Goal: Transaction & Acquisition: Purchase product/service

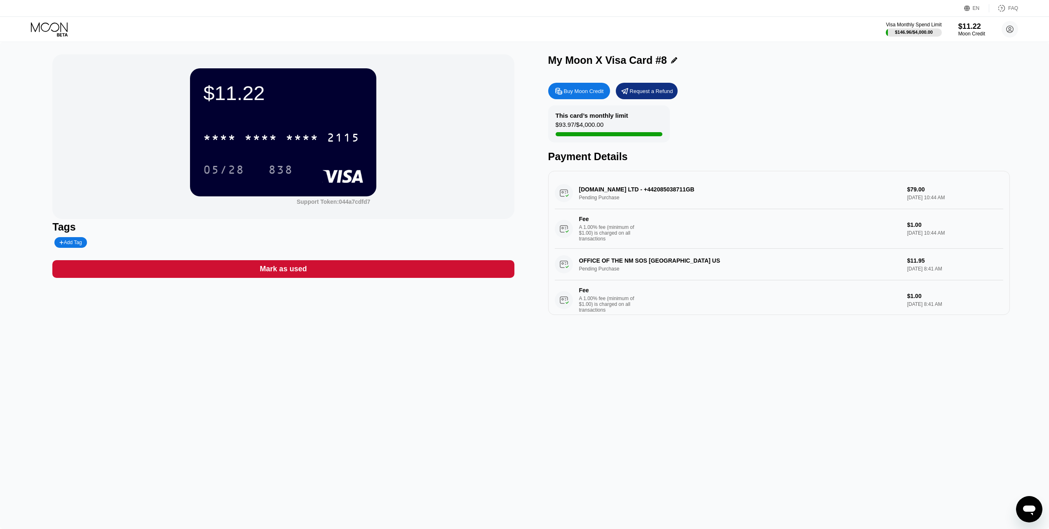
click at [45, 22] on icon at bounding box center [50, 29] width 38 height 14
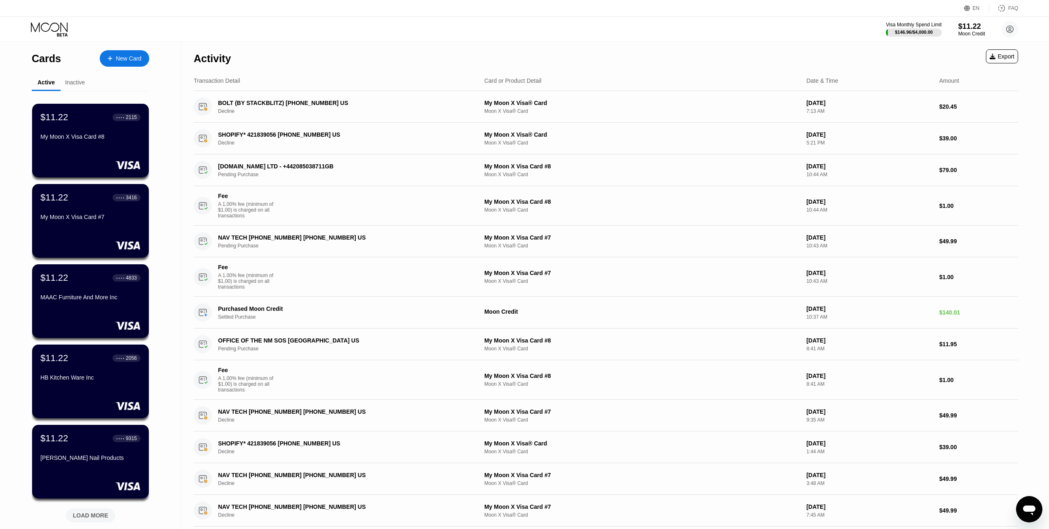
scroll to position [124, 0]
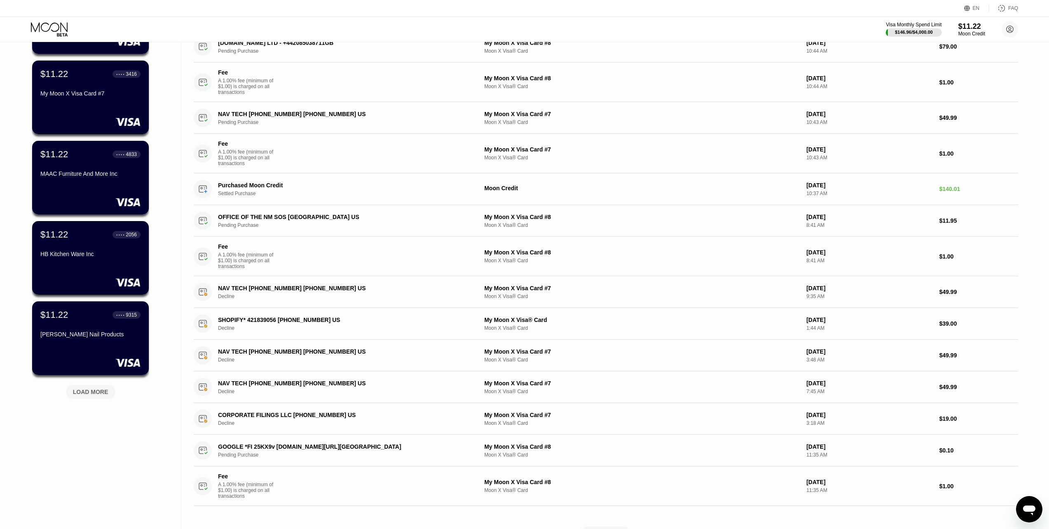
click at [108, 399] on div "LOAD MORE" at bounding box center [90, 392] width 49 height 14
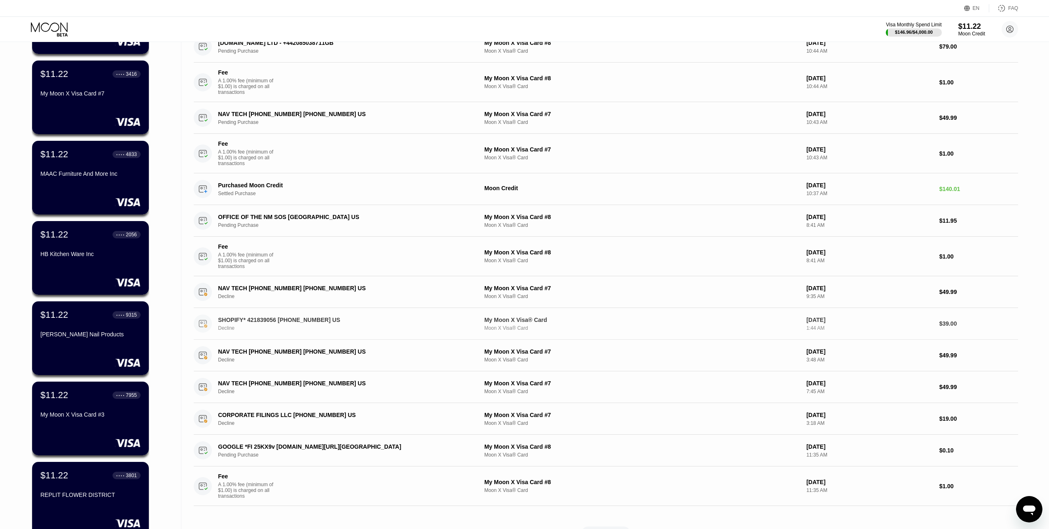
scroll to position [0, 0]
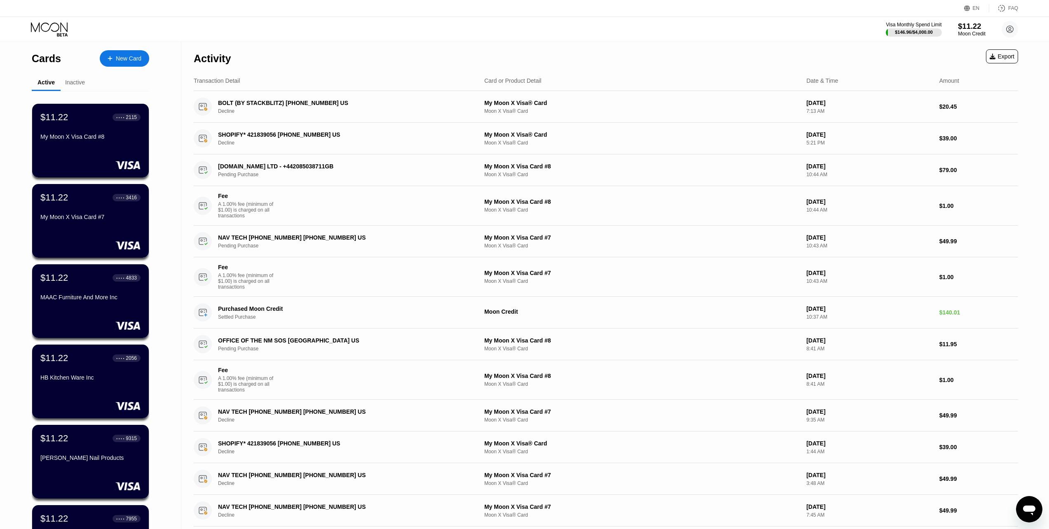
click at [972, 33] on div "Moon Credit" at bounding box center [972, 34] width 28 height 6
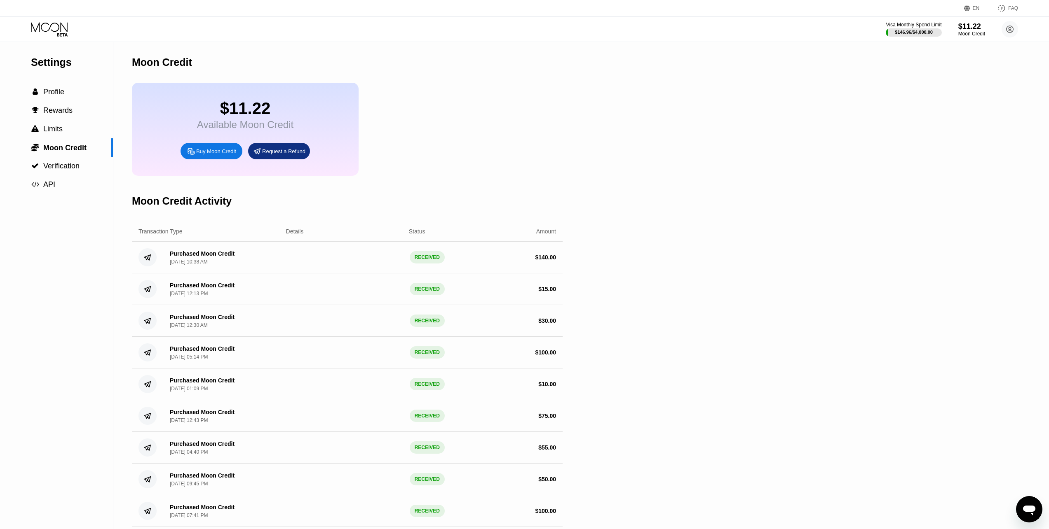
click at [220, 155] on div "Buy Moon Credit" at bounding box center [216, 151] width 40 height 7
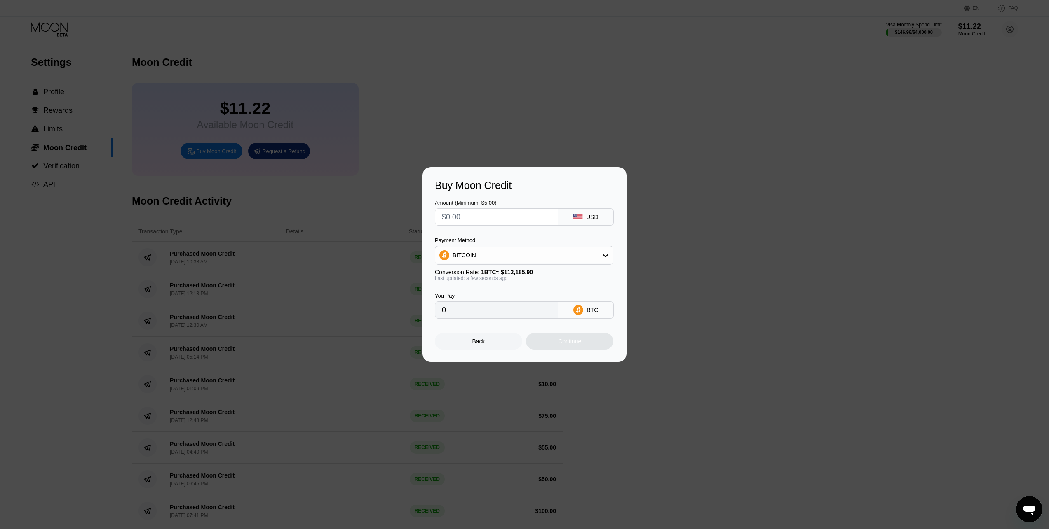
click at [502, 214] on input "text" at bounding box center [496, 217] width 109 height 16
click at [578, 258] on div "BITCOIN" at bounding box center [524, 255] width 178 height 16
click at [536, 297] on div "USDT on TRON" at bounding box center [528, 296] width 155 height 7
type input "0.00"
click at [496, 217] on input "text" at bounding box center [496, 217] width 109 height 16
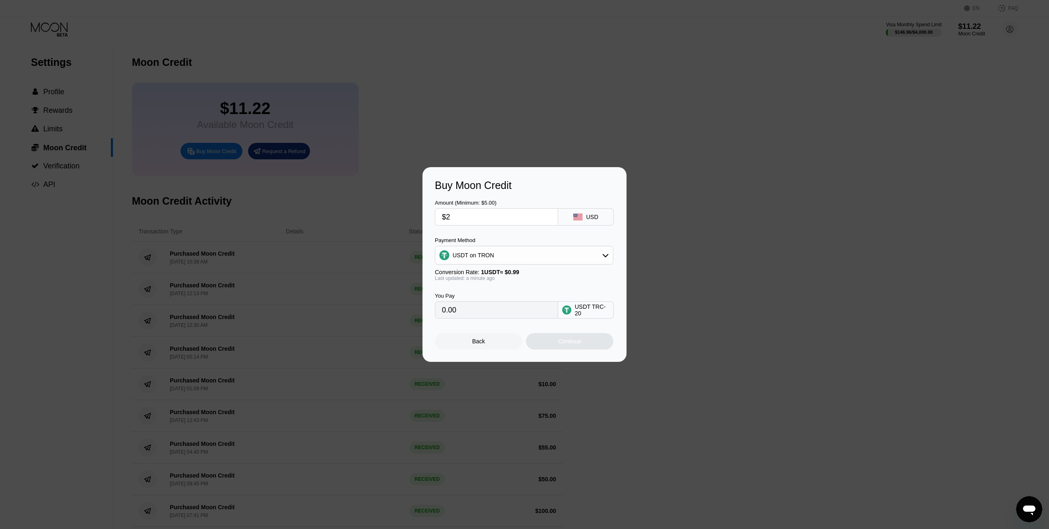
type input "$25"
type input "25.25"
type input "$25"
click at [556, 342] on div "Continue" at bounding box center [569, 341] width 87 height 16
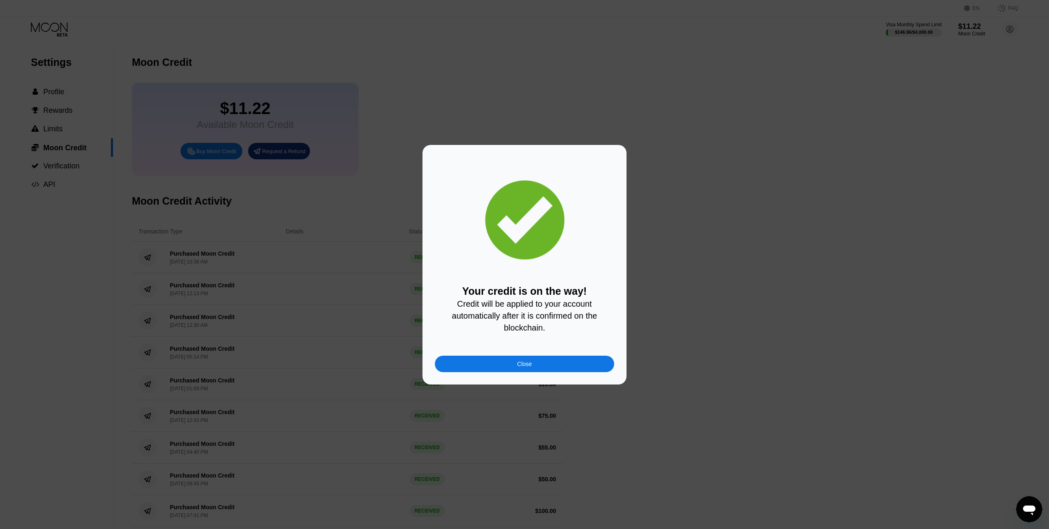
click at [506, 372] on div "Close" at bounding box center [524, 364] width 179 height 16
